Goal: Task Accomplishment & Management: Manage account settings

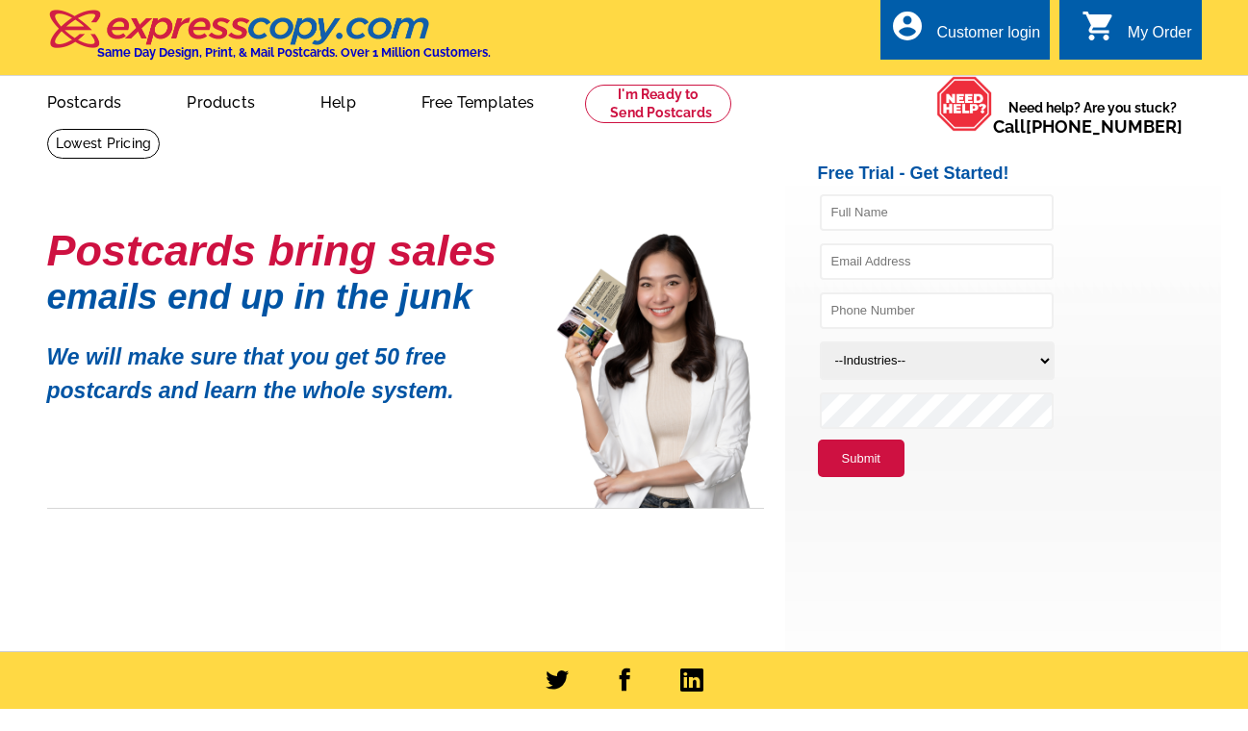
click at [955, 12] on div "account_circle Customer login" at bounding box center [964, 29] width 169 height 61
click at [958, 34] on div "Customer login" at bounding box center [988, 37] width 104 height 27
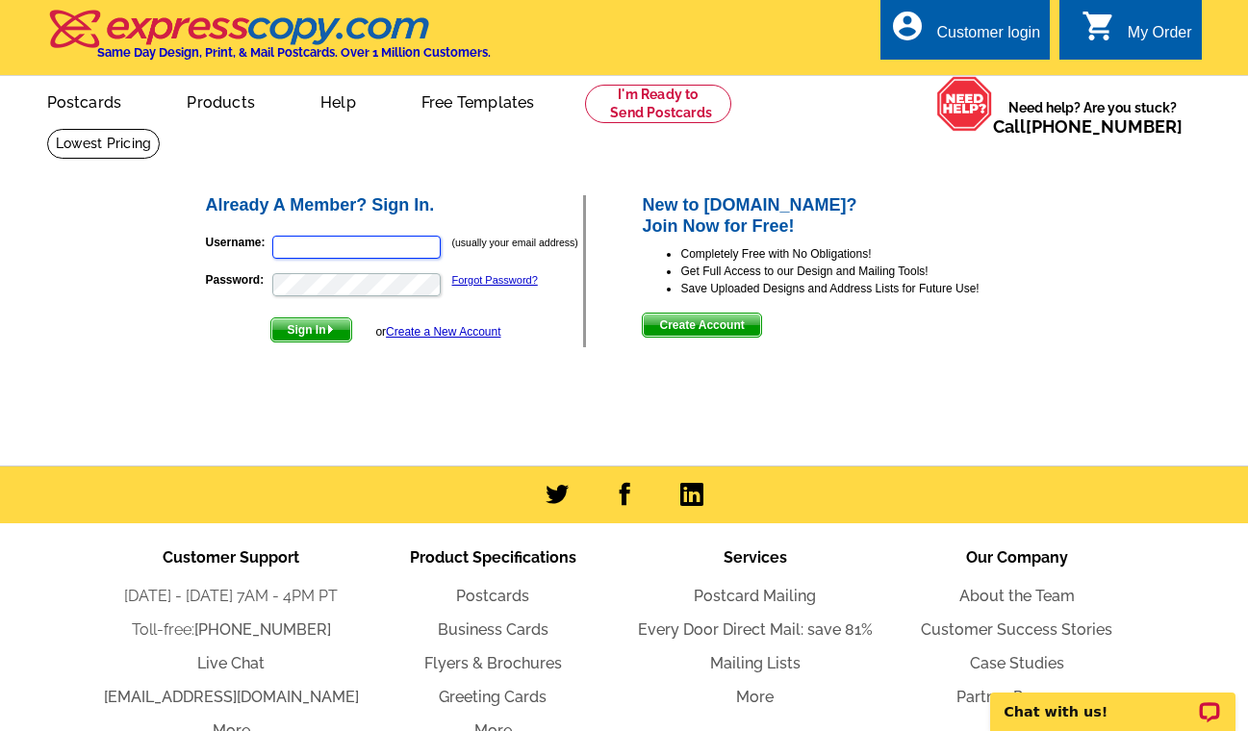
click at [293, 248] on input "Username:" at bounding box center [356, 247] width 168 height 23
type input "[PERSON_NAME][EMAIL_ADDRESS][DOMAIN_NAME]"
